Goal: Task Accomplishment & Management: Manage account settings

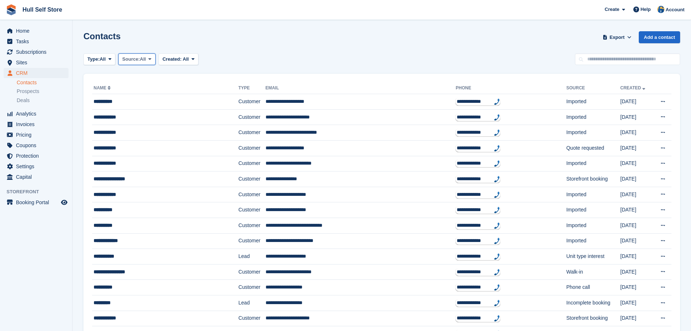
click at [140, 62] on span "Source:" at bounding box center [130, 59] width 17 height 7
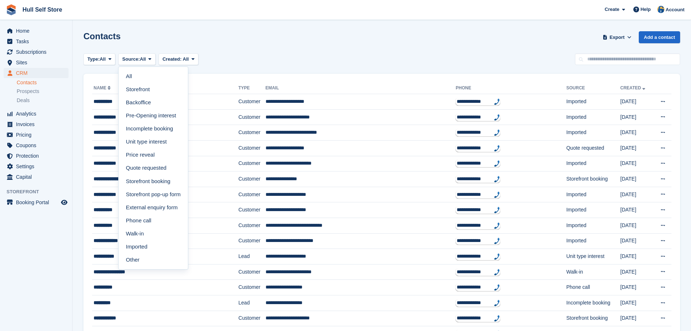
click at [258, 46] on div "Contacts Export Export Contacts Export a CSV of all Contacts which match the cu…" at bounding box center [381, 41] width 597 height 21
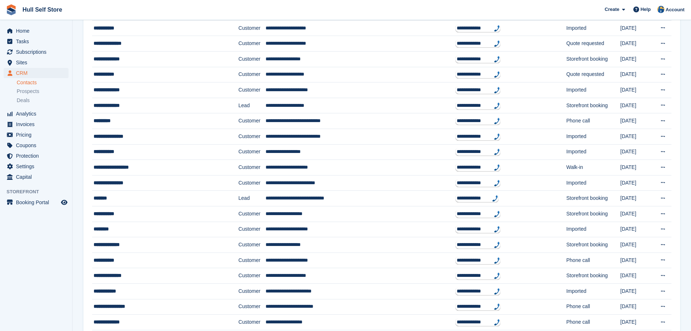
scroll to position [572, 0]
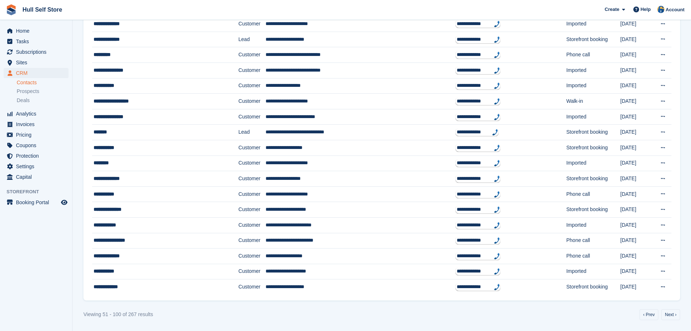
click at [652, 315] on link "‹ Prev" at bounding box center [649, 314] width 19 height 11
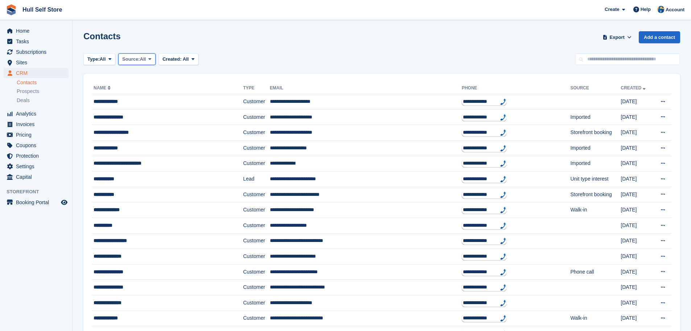
click at [137, 64] on button "Source: All" at bounding box center [136, 59] width 37 height 12
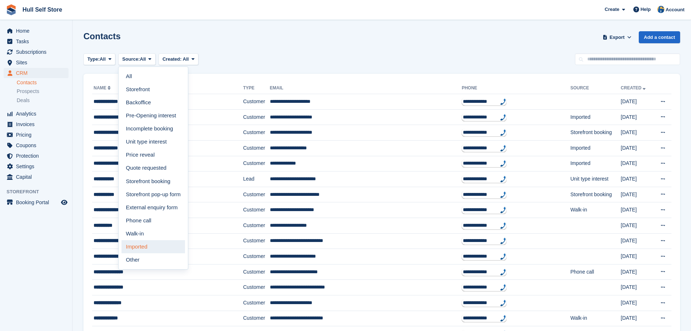
click at [148, 243] on link "Imported" at bounding box center [154, 246] width 64 height 13
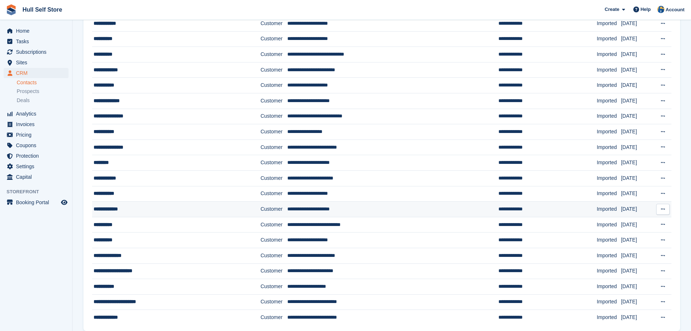
scroll to position [572, 0]
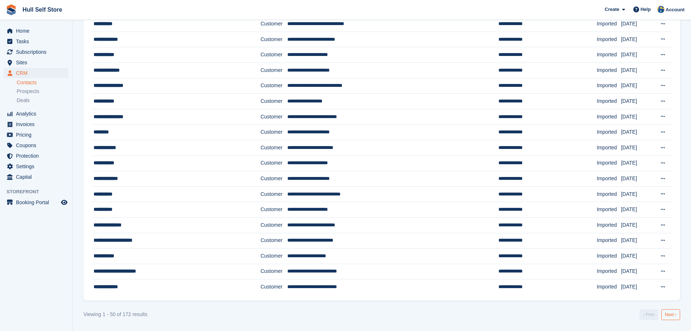
click at [674, 314] on link "Next ›" at bounding box center [671, 314] width 19 height 11
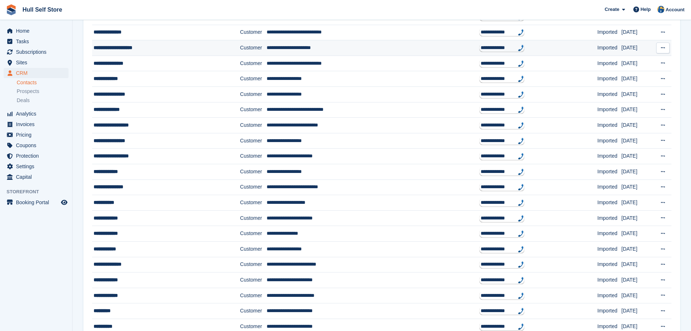
scroll to position [318, 0]
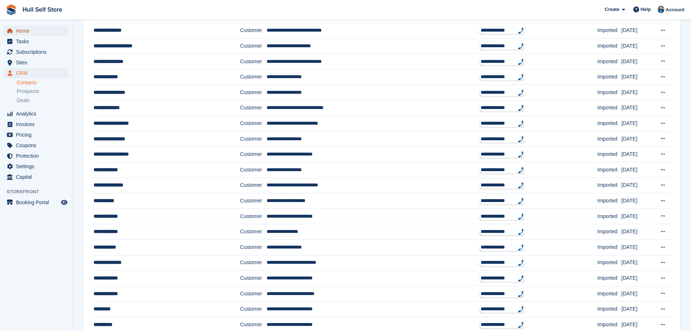
click at [42, 30] on span "Home" at bounding box center [38, 31] width 44 height 10
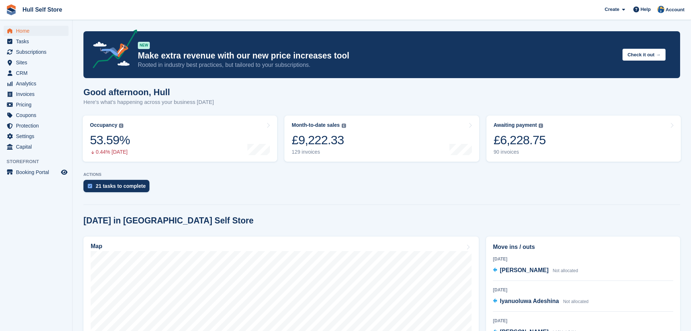
scroll to position [109, 0]
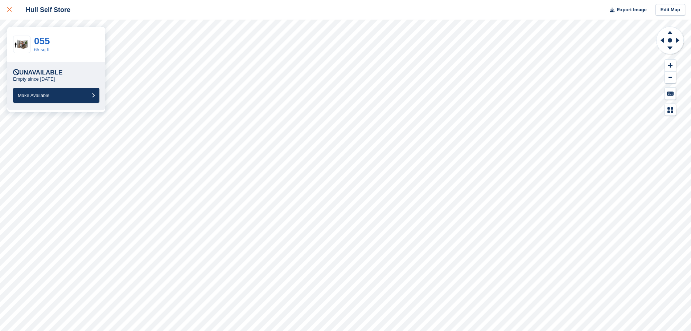
click at [9, 9] on icon at bounding box center [9, 9] width 4 height 4
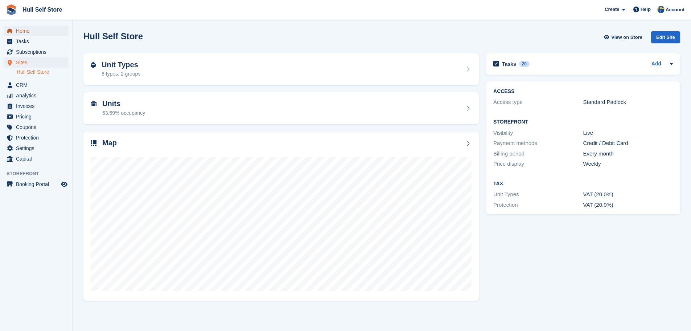
drag, startPoint x: 0, startPoint y: 0, endPoint x: 35, endPoint y: 32, distance: 47.8
click at [35, 32] on span "Home" at bounding box center [38, 31] width 44 height 10
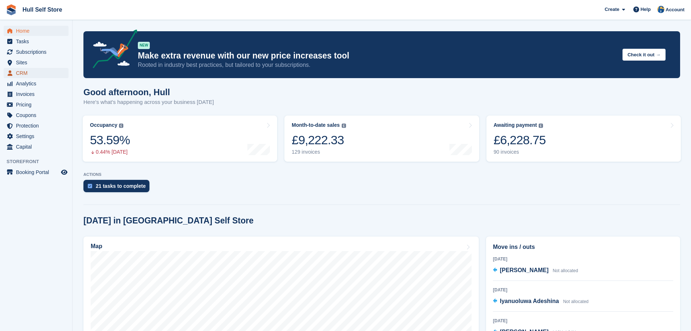
click at [32, 73] on span "CRM" at bounding box center [38, 73] width 44 height 10
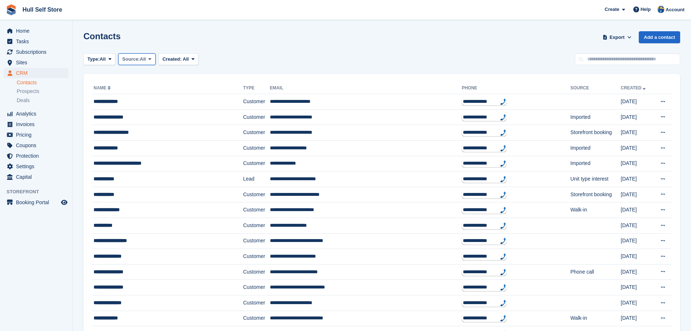
click at [153, 60] on span at bounding box center [150, 59] width 6 height 6
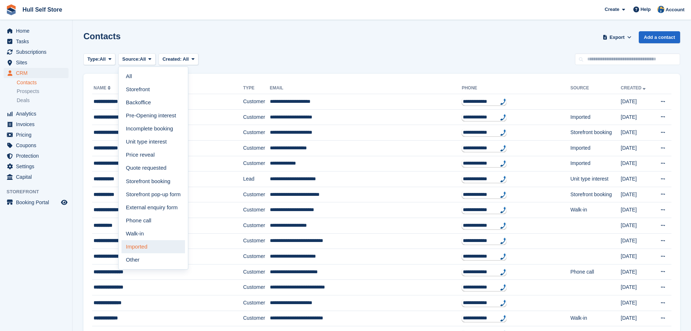
click at [144, 242] on link "Imported" at bounding box center [154, 246] width 64 height 13
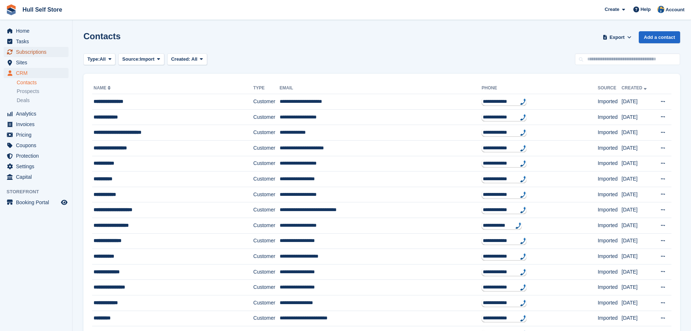
click at [45, 53] on span "Subscriptions" at bounding box center [38, 52] width 44 height 10
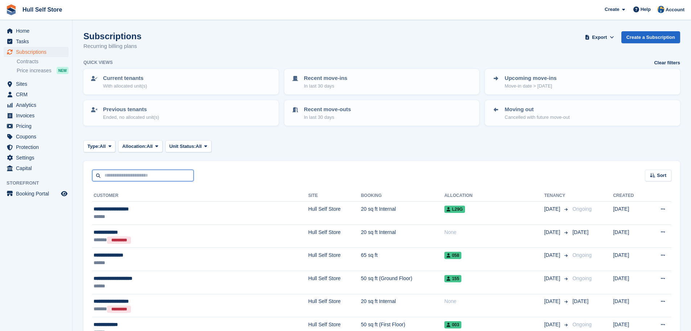
click at [175, 171] on input "text" at bounding box center [143, 176] width 102 height 12
type input "******"
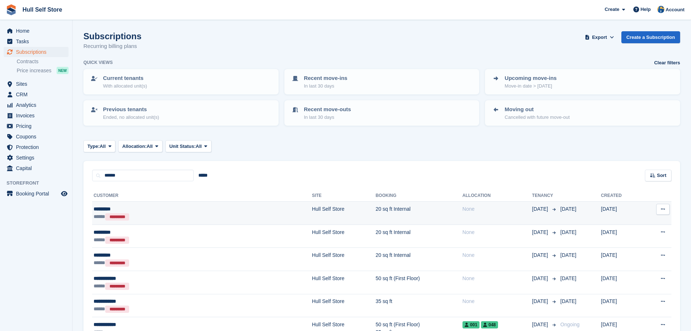
scroll to position [45, 0]
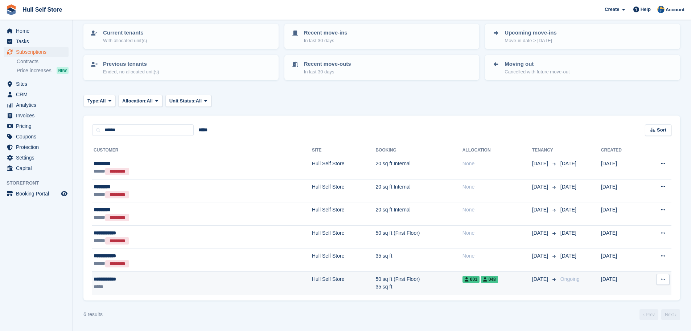
click at [144, 277] on div "**********" at bounding box center [149, 279] width 111 height 8
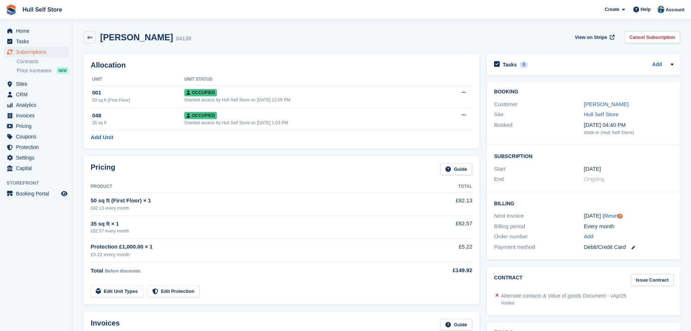
click at [358, 68] on h2 "Allocation" at bounding box center [282, 65] width 382 height 8
click at [345, 37] on div "[PERSON_NAME] 84139 View on Stripe Cancel Subscription" at bounding box center [381, 37] width 597 height 12
click at [166, 227] on div "35 sq ft × 1" at bounding box center [252, 224] width 323 height 8
click at [274, 205] on div "£82.13 every month" at bounding box center [252, 208] width 323 height 7
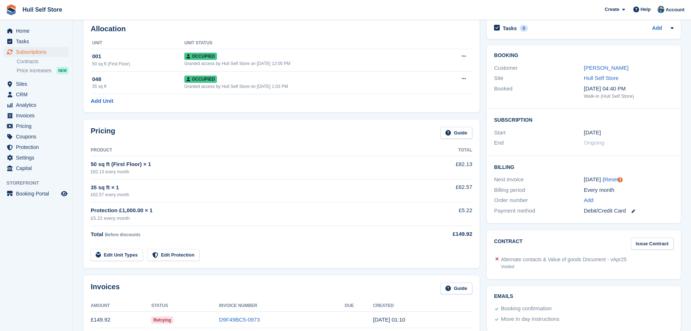
drag, startPoint x: 195, startPoint y: 162, endPoint x: 224, endPoint y: 157, distance: 29.8
click at [194, 162] on div "50 sq ft (First Floor) × 1" at bounding box center [252, 164] width 323 height 8
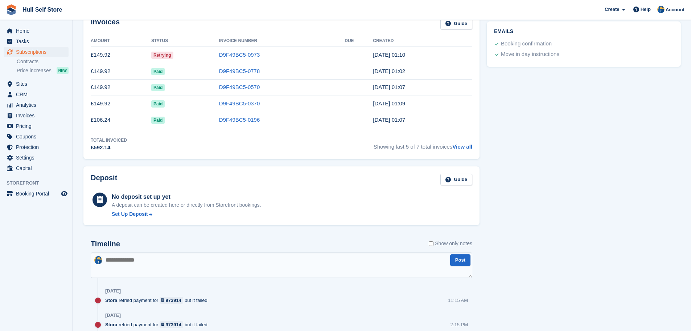
scroll to position [363, 0]
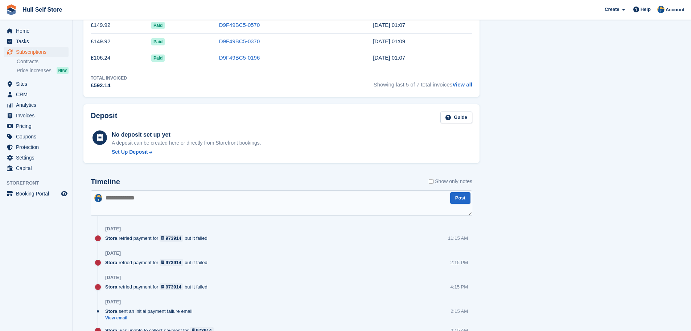
click at [170, 204] on textarea at bounding box center [282, 202] width 382 height 25
click at [525, 238] on div "Tasks 0 Add No tasks related to Subscription #84139 Booking Customer Annis Thom…" at bounding box center [583, 296] width 201 height 1218
click at [179, 201] on textarea "*********" at bounding box center [282, 202] width 382 height 25
type textarea "**********"
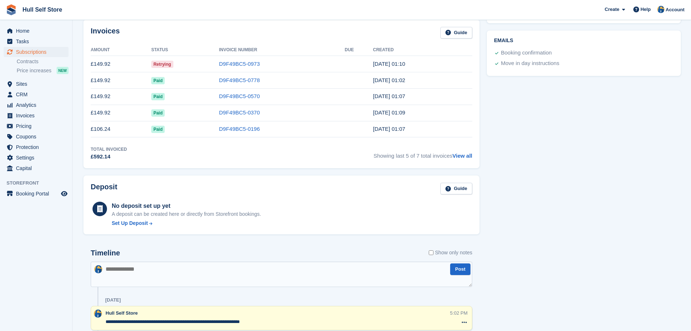
scroll to position [290, 0]
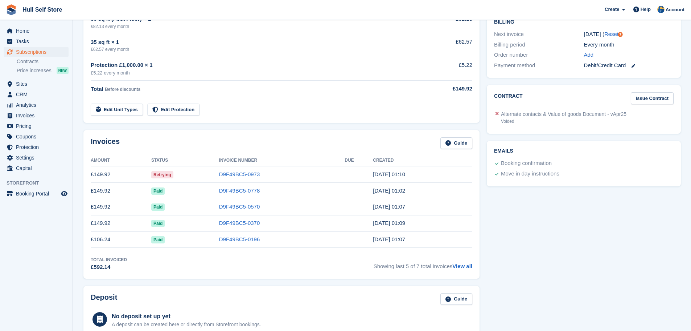
scroll to position [109, 0]
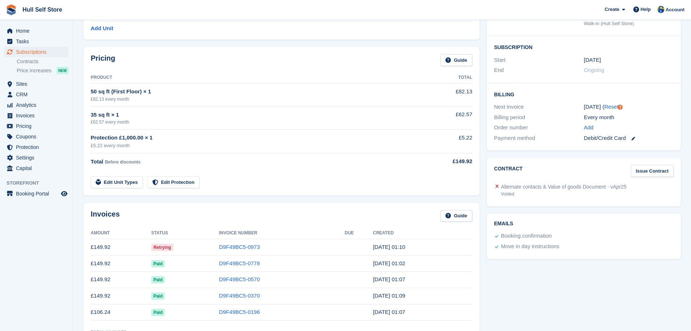
click at [380, 134] on div "Protection £1,000.00 × 1" at bounding box center [252, 138] width 323 height 8
click at [124, 185] on link "Edit Unit Types" at bounding box center [117, 182] width 52 height 12
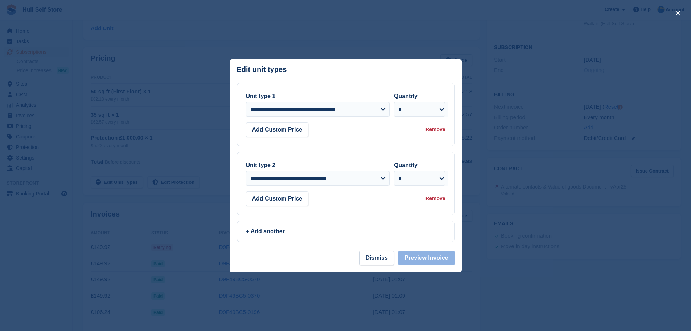
click at [504, 126] on div at bounding box center [345, 165] width 691 height 331
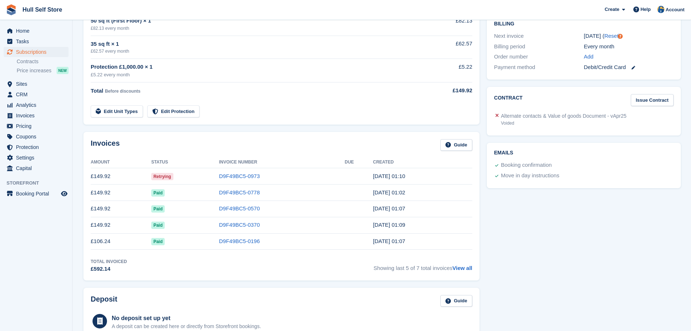
scroll to position [145, 0]
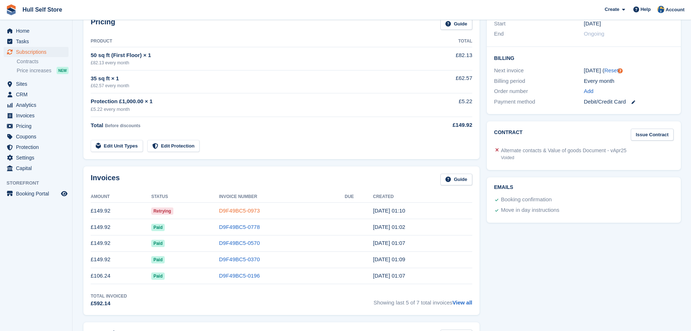
click at [252, 213] on link "D9F49BC5-0973" at bounding box center [239, 210] width 41 height 6
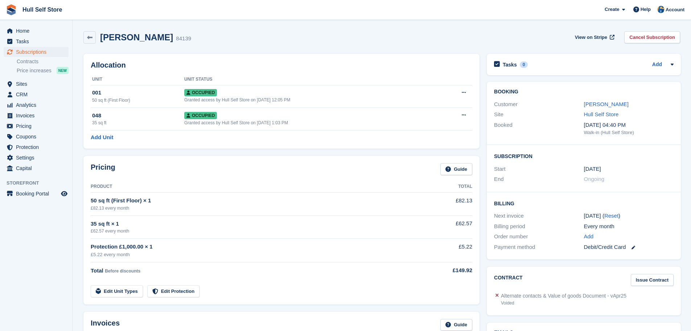
scroll to position [145, 0]
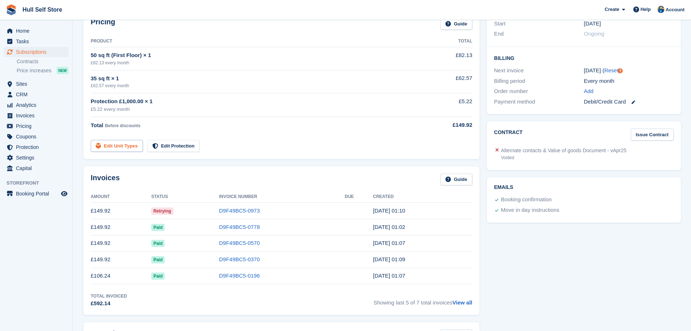
click at [132, 146] on link "Edit Unit Types" at bounding box center [117, 146] width 52 height 12
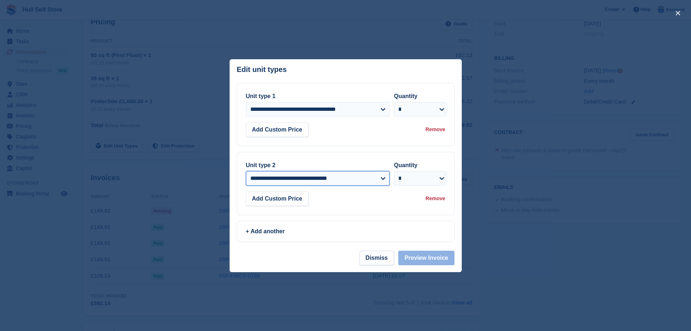
click at [383, 180] on select "**********" at bounding box center [318, 178] width 144 height 15
click at [416, 141] on div "**********" at bounding box center [345, 114] width 217 height 62
click at [436, 199] on div "Remove" at bounding box center [436, 199] width 20 height 8
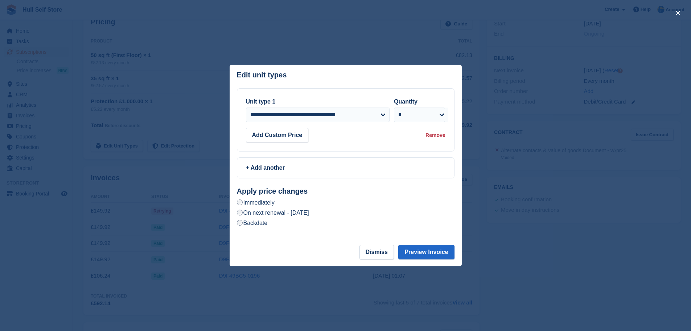
click at [436, 136] on div "Remove" at bounding box center [436, 135] width 20 height 8
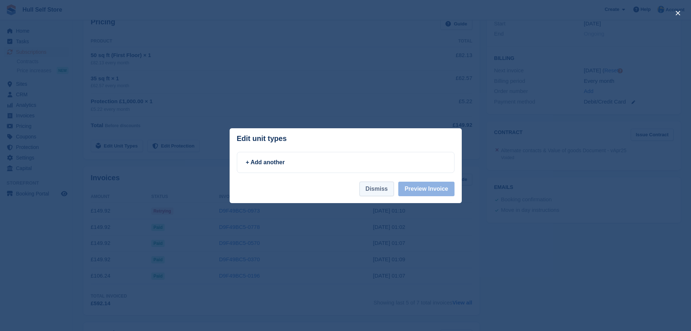
click at [383, 195] on button "Dismiss" at bounding box center [377, 188] width 34 height 15
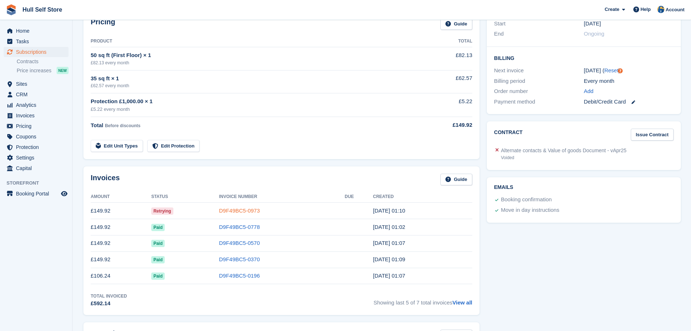
click at [236, 211] on link "D9F49BC5-0973" at bounding box center [239, 210] width 41 height 6
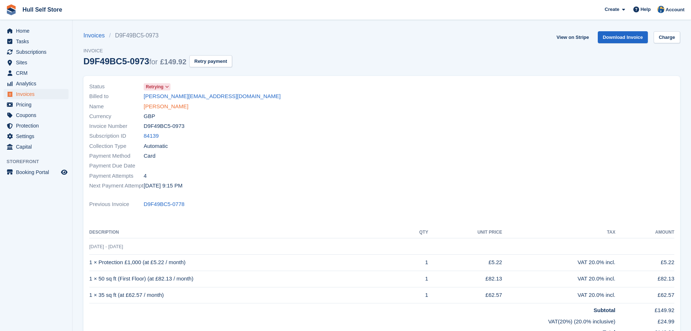
click at [171, 106] on link "[PERSON_NAME]" at bounding box center [166, 106] width 45 height 8
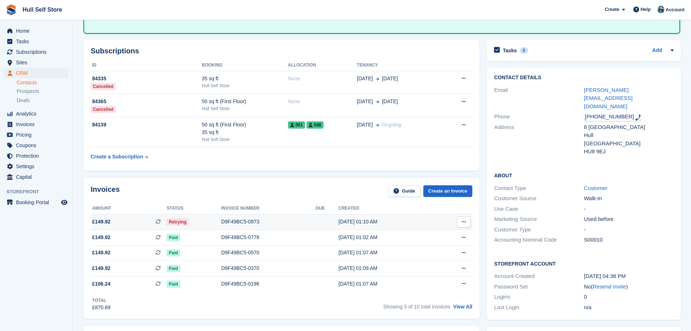
scroll to position [73, 0]
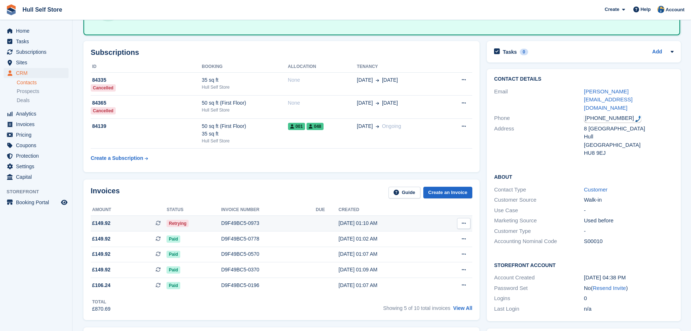
click at [232, 226] on div "D9F49BC5-0973" at bounding box center [268, 223] width 95 height 8
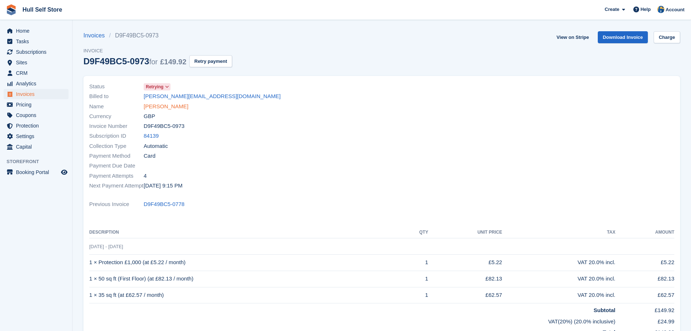
click at [165, 108] on link "[PERSON_NAME]" at bounding box center [166, 106] width 45 height 8
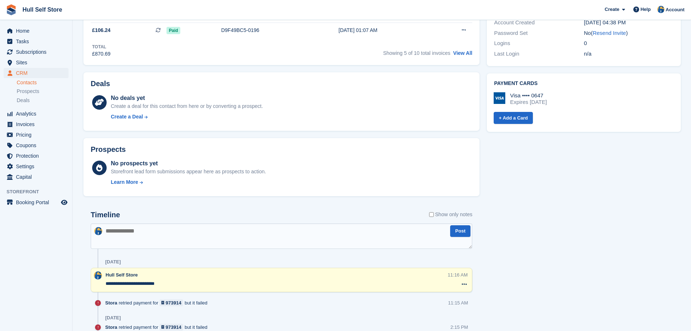
scroll to position [327, 0]
click at [131, 235] on textarea at bounding box center [282, 236] width 382 height 25
type textarea "**********"
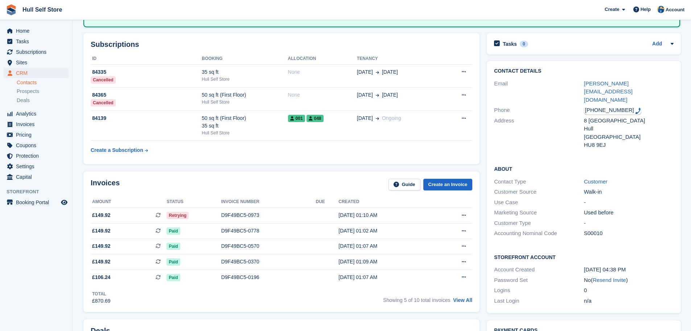
scroll to position [73, 0]
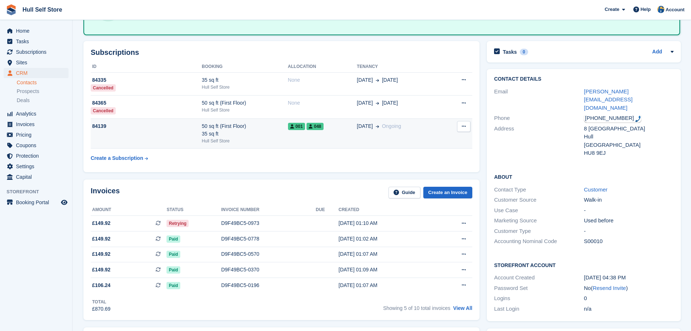
click at [265, 135] on div "50 sq ft (First Floor) 35 sq ft" at bounding box center [245, 129] width 86 height 15
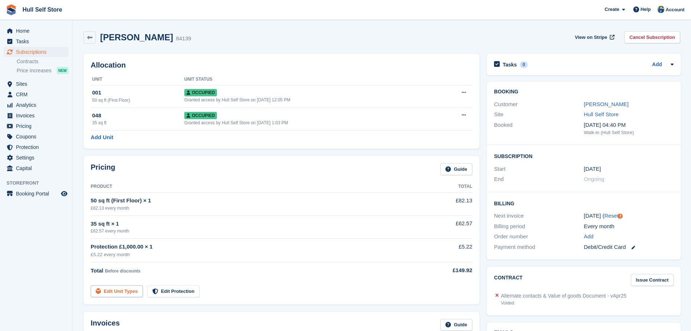
click at [121, 290] on link "Edit Unit Types" at bounding box center [117, 291] width 52 height 12
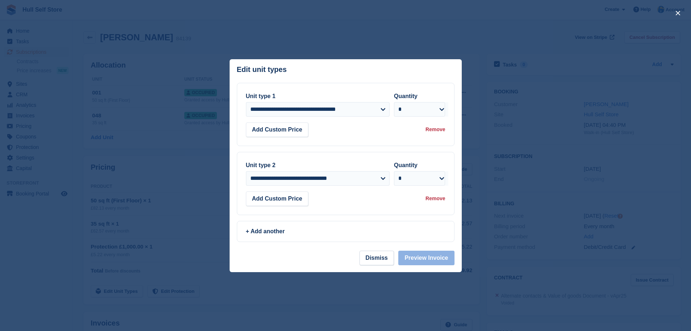
click at [436, 199] on div "Remove" at bounding box center [436, 199] width 20 height 8
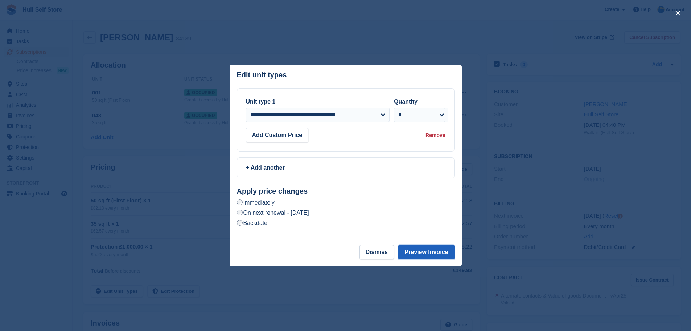
click at [420, 254] on button "Preview Invoice" at bounding box center [427, 252] width 56 height 15
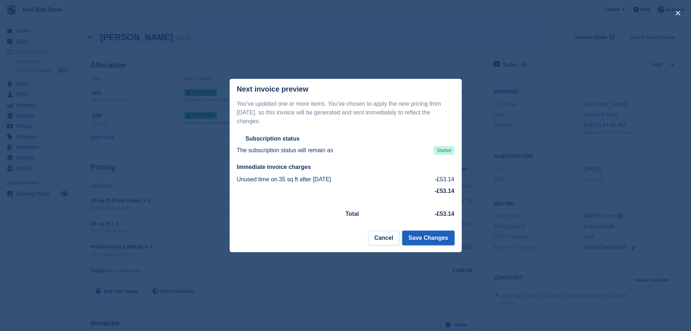
click at [421, 237] on button "Save Changes" at bounding box center [429, 237] width 52 height 15
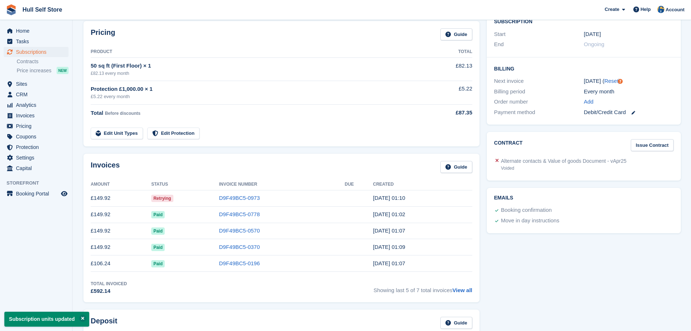
scroll to position [145, 0]
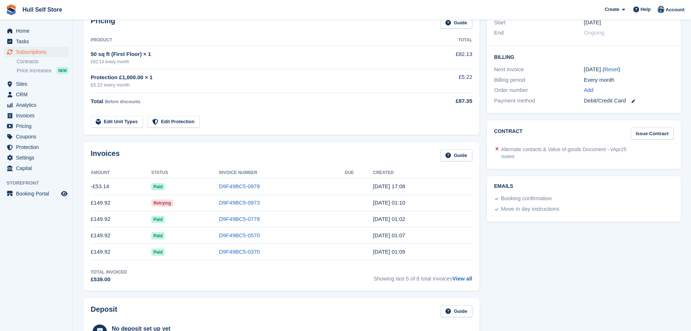
scroll to position [146, 0]
click at [248, 203] on link "D9F49BC5-0973" at bounding box center [239, 202] width 41 height 6
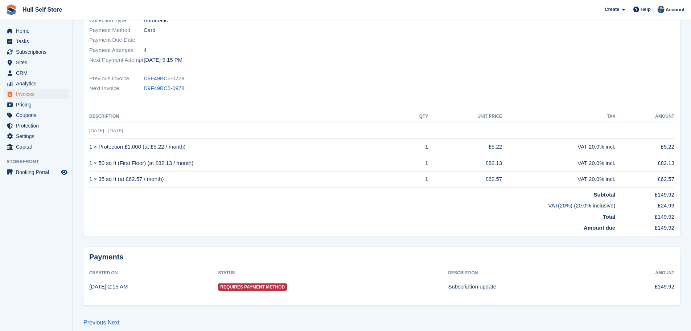
scroll to position [132, 0]
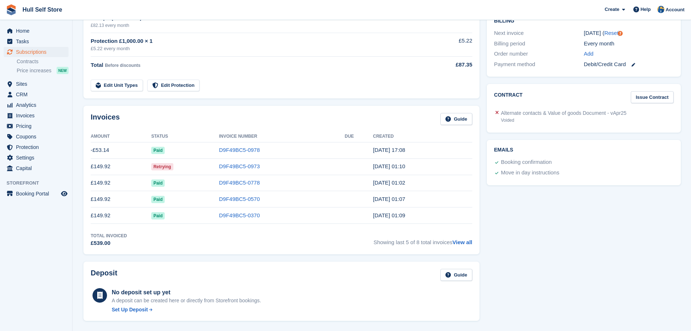
scroll to position [255, 0]
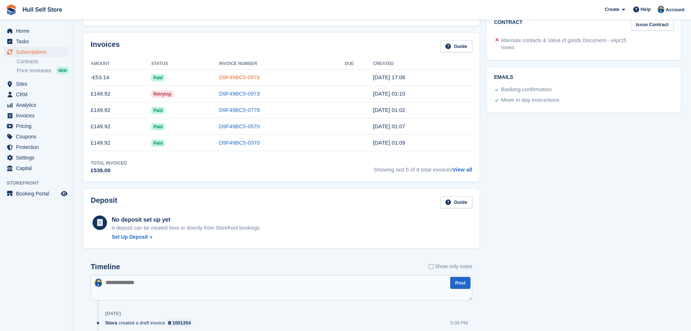
click at [239, 75] on link "D9F49BC5-0978" at bounding box center [239, 77] width 41 height 6
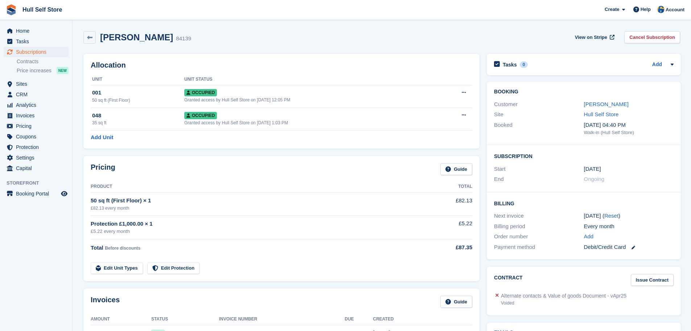
scroll to position [255, 0]
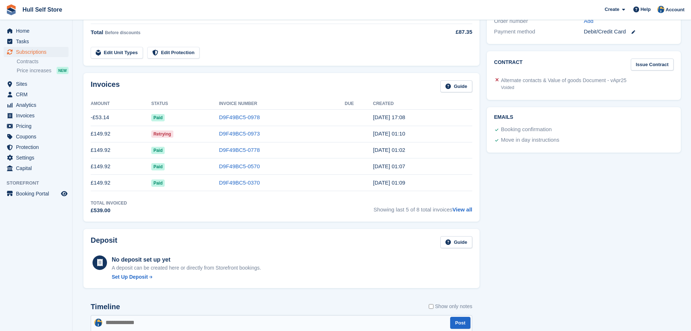
scroll to position [215, 0]
click at [241, 135] on link "D9F49BC5-0973" at bounding box center [239, 133] width 41 height 6
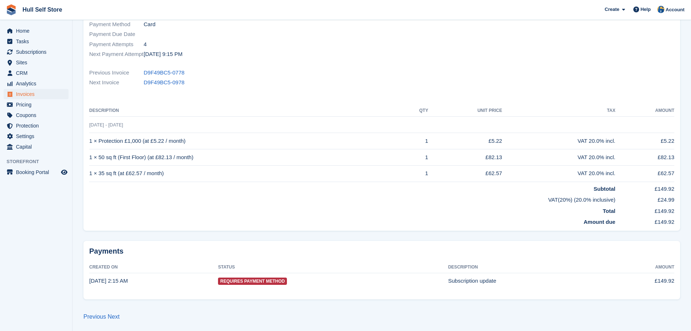
scroll to position [132, 0]
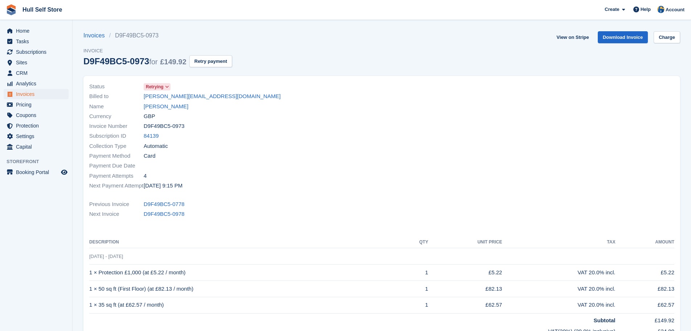
scroll to position [132, 0]
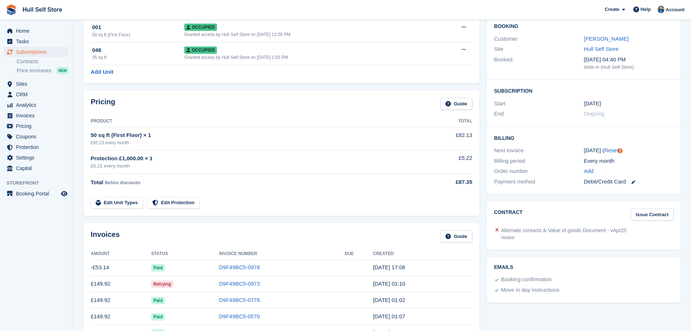
scroll to position [145, 0]
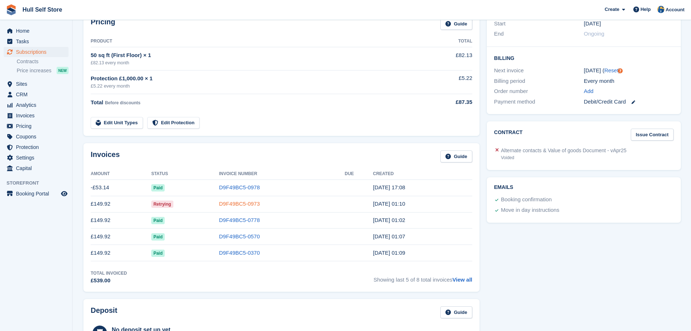
click at [254, 205] on link "D9F49BC5-0973" at bounding box center [239, 203] width 41 height 6
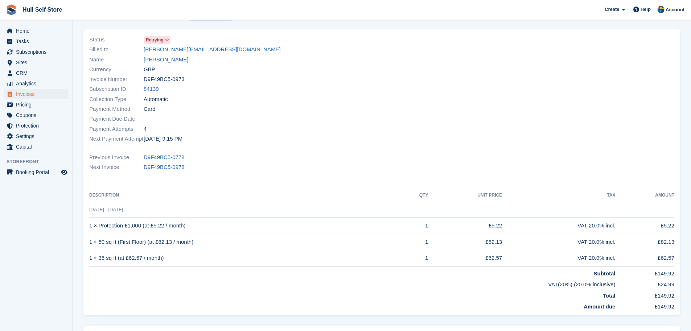
scroll to position [109, 0]
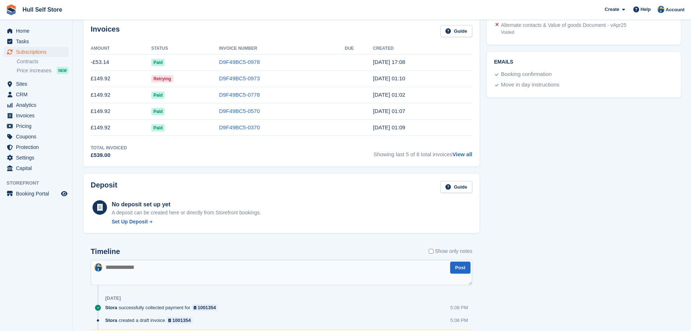
scroll to position [290, 0]
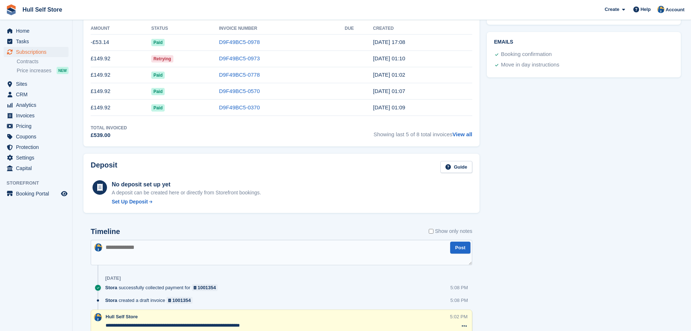
click at [139, 248] on textarea at bounding box center [282, 252] width 382 height 25
type textarea "**********"
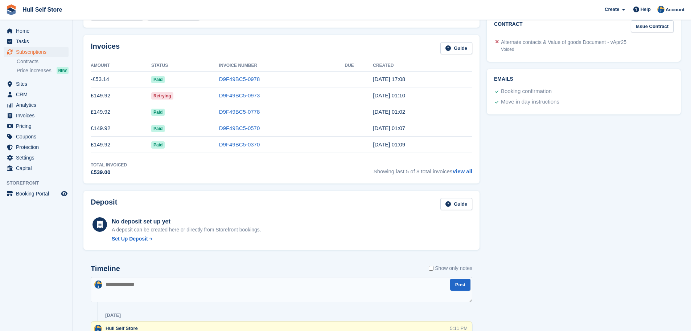
scroll to position [181, 0]
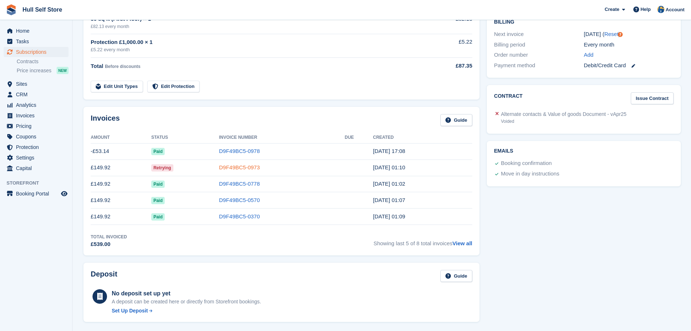
click at [237, 164] on link "D9F49BC5-0973" at bounding box center [239, 167] width 41 height 6
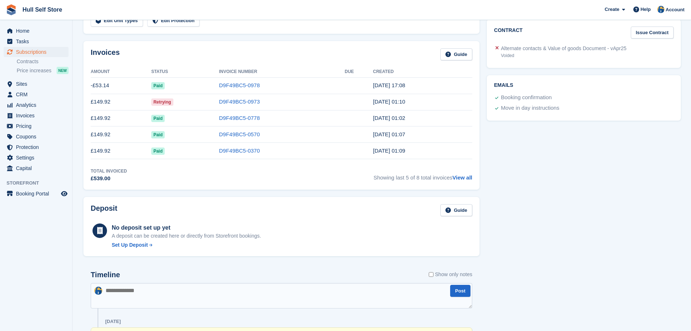
scroll to position [363, 0]
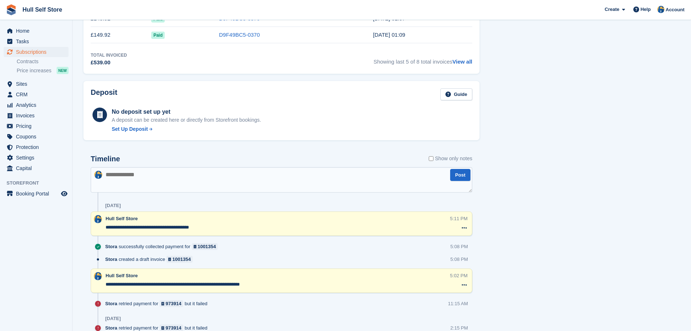
click at [207, 226] on textarea "**********" at bounding box center [278, 227] width 345 height 7
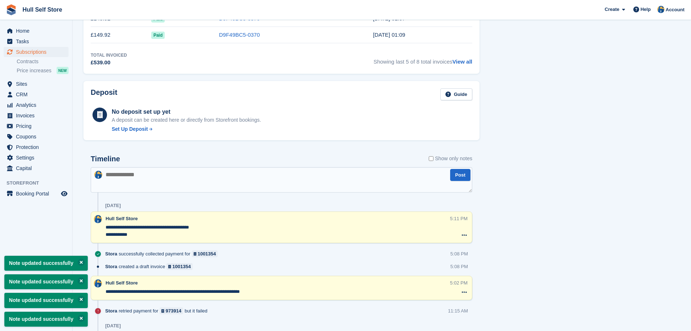
type textarea "**********"
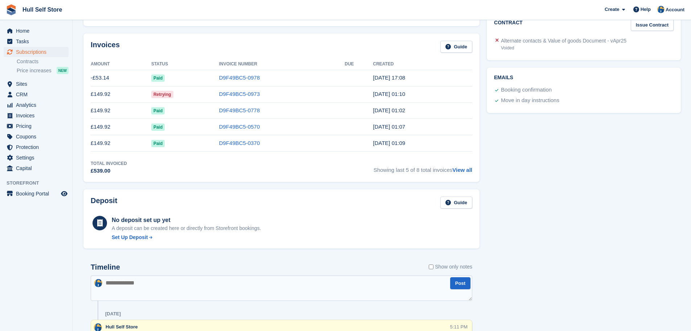
scroll to position [254, 0]
click at [228, 93] on link "D9F49BC5-0973" at bounding box center [239, 94] width 41 height 6
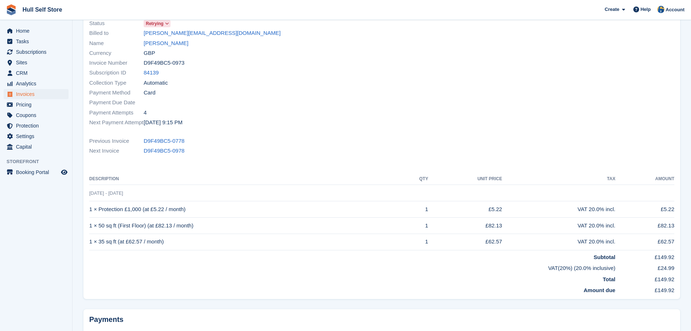
scroll to position [132, 0]
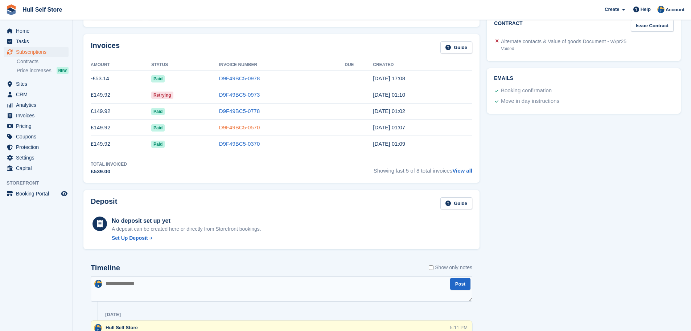
scroll to position [363, 0]
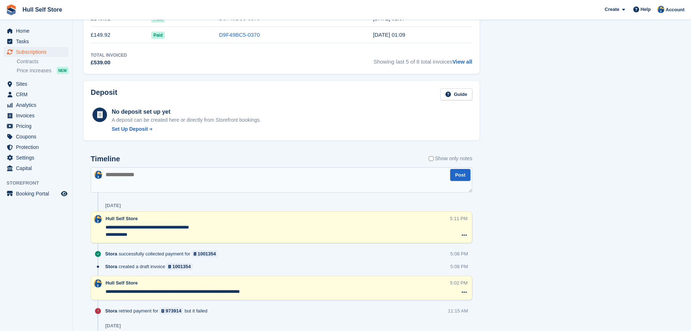
click at [139, 236] on textarea "**********" at bounding box center [278, 231] width 345 height 15
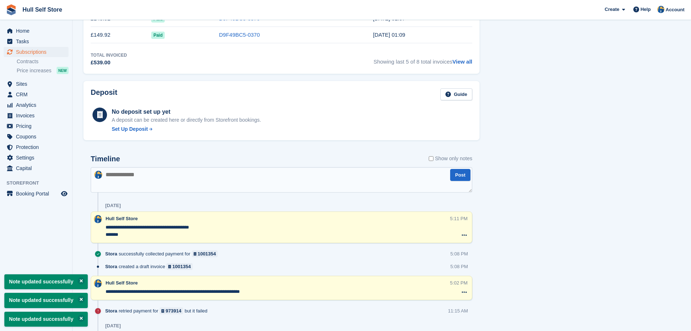
click at [534, 235] on div "Tasks 0 Add No tasks related to Subscription #84139 Booking Customer [PERSON_NA…" at bounding box center [583, 332] width 201 height 1290
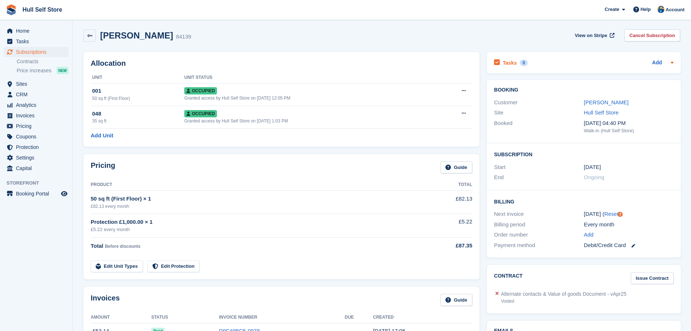
scroll to position [0, 0]
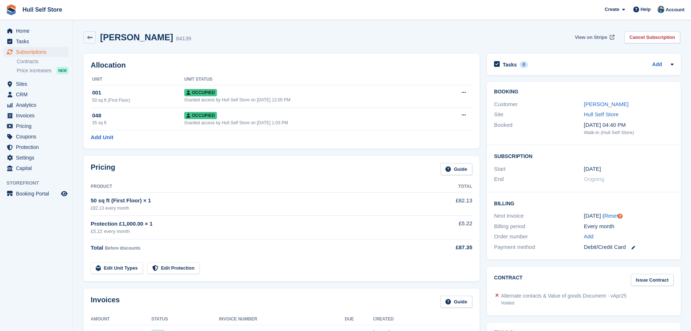
click at [598, 38] on span "View on Stripe" at bounding box center [591, 37] width 32 height 7
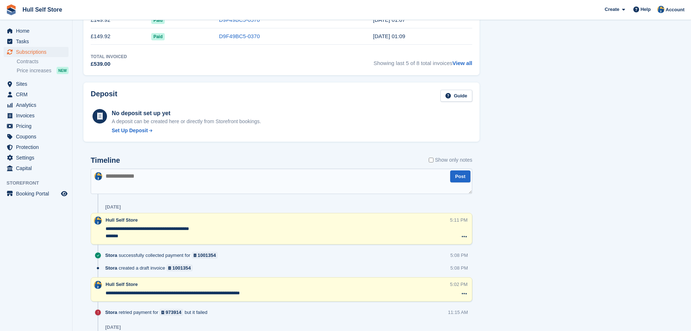
scroll to position [363, 0]
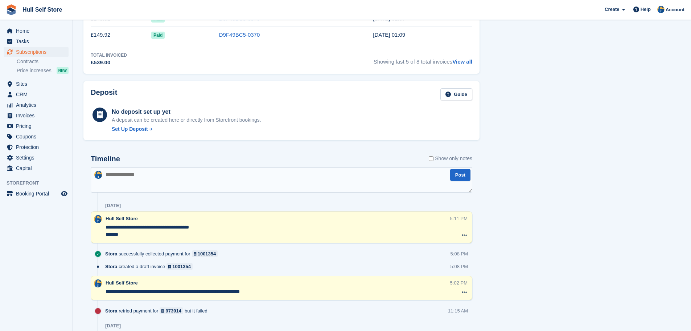
click at [216, 229] on textarea "**********" at bounding box center [278, 231] width 345 height 15
drag, startPoint x: 205, startPoint y: 227, endPoint x: 198, endPoint y: 227, distance: 7.3
click at [198, 227] on textarea "**********" at bounding box center [278, 231] width 345 height 15
click at [209, 227] on textarea "**********" at bounding box center [278, 231] width 345 height 15
click at [206, 227] on textarea "**********" at bounding box center [278, 231] width 345 height 15
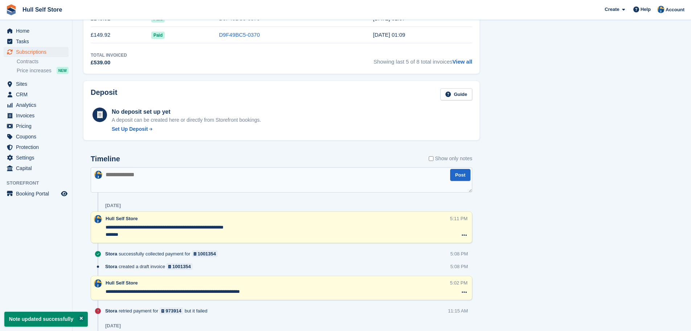
click at [535, 235] on div "Tasks 0 Add No tasks related to Subscription #84139 Booking Customer [PERSON_NA…" at bounding box center [583, 332] width 201 height 1290
click at [243, 228] on textarea "**********" at bounding box center [278, 231] width 345 height 15
click at [135, 233] on textarea "**********" at bounding box center [278, 231] width 345 height 15
click at [107, 226] on textarea "**********" at bounding box center [278, 231] width 345 height 15
type textarea "**********"
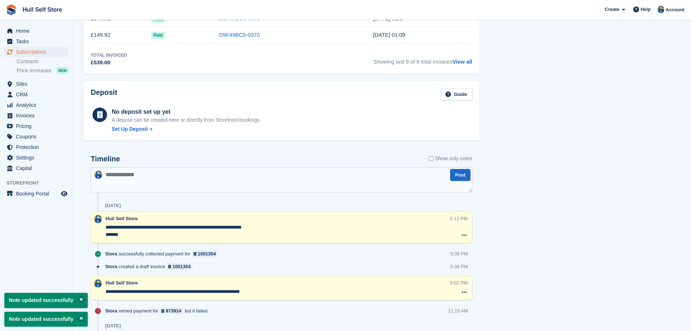
click at [119, 177] on textarea at bounding box center [282, 179] width 382 height 25
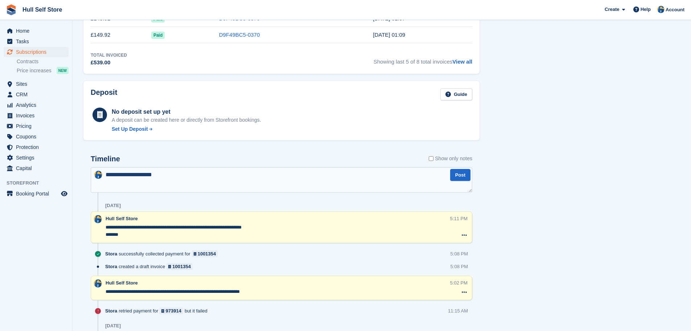
type textarea "**********"
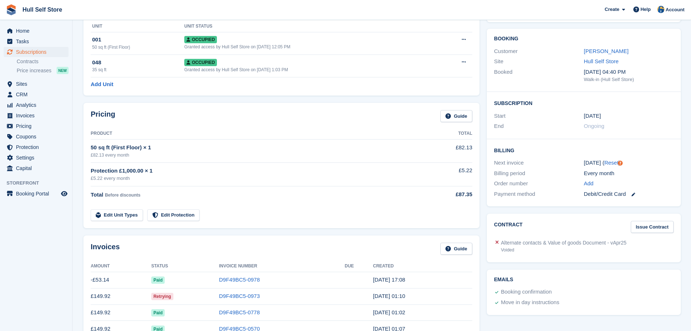
scroll to position [0, 0]
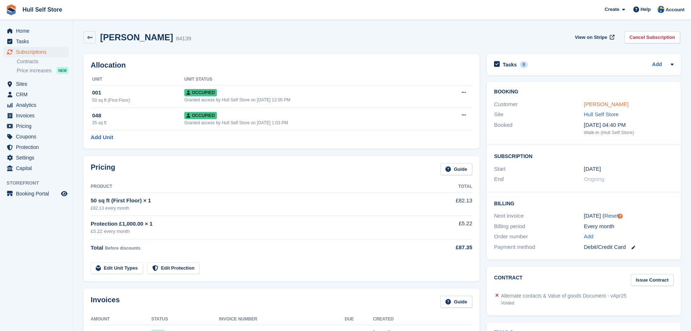
click at [585, 105] on link "[PERSON_NAME]" at bounding box center [606, 104] width 45 height 6
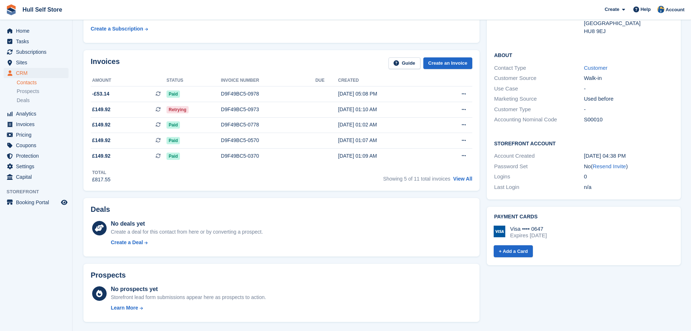
scroll to position [181, 0]
